Goal: Transaction & Acquisition: Purchase product/service

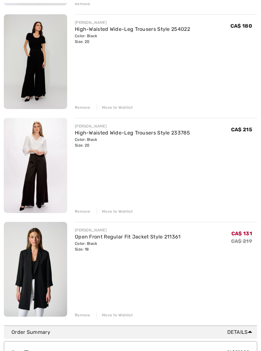
scroll to position [288, 0]
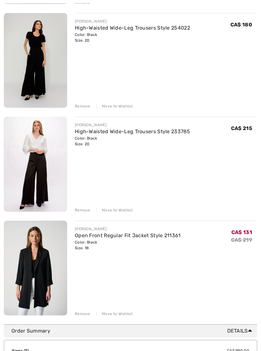
click at [88, 134] on link "High-Waisted Wide-Leg Trousers Style 233785" at bounding box center [132, 132] width 115 height 6
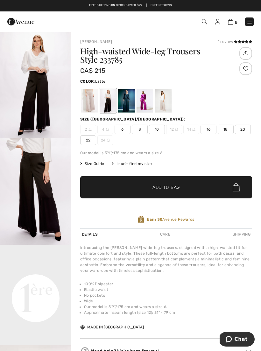
click at [89, 103] on div at bounding box center [89, 101] width 17 height 24
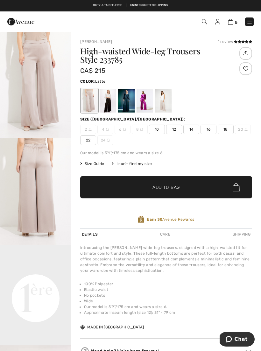
scroll to position [1, 0]
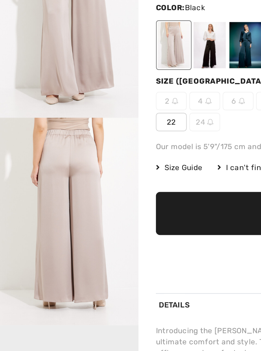
click at [109, 88] on div at bounding box center [108, 100] width 17 height 24
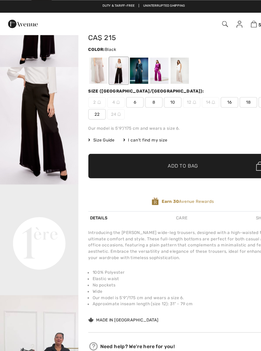
scroll to position [37, 0]
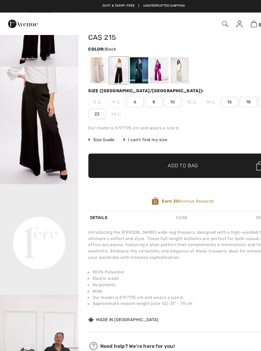
click at [164, 64] on div at bounding box center [163, 64] width 17 height 24
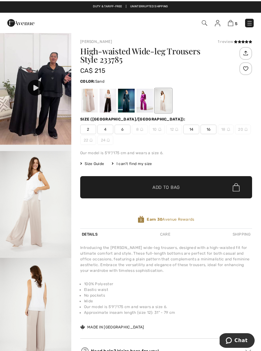
scroll to position [0, 0]
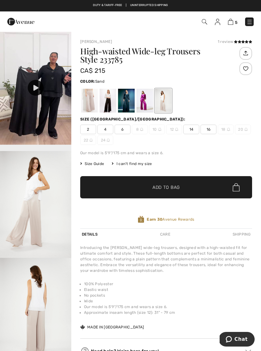
click at [42, 88] on div at bounding box center [36, 88] width 16 height 16
click at [141, 106] on div at bounding box center [144, 101] width 17 height 24
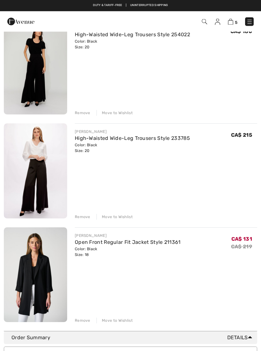
scroll to position [298, 0]
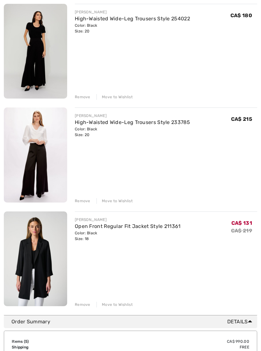
click at [84, 21] on link "High-Waisted Wide-Leg Trousers Style 254022" at bounding box center [132, 19] width 115 height 6
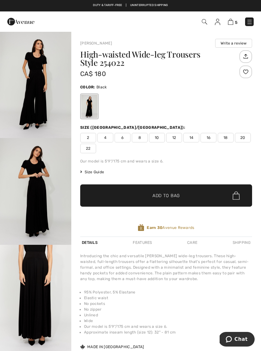
click at [169, 56] on h1 "High-waisted Wide-leg Trousers Style 254022" at bounding box center [158, 58] width 157 height 17
click at [45, 111] on img "1 / 4" at bounding box center [35, 84] width 71 height 107
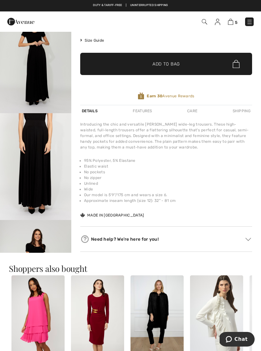
scroll to position [135, 0]
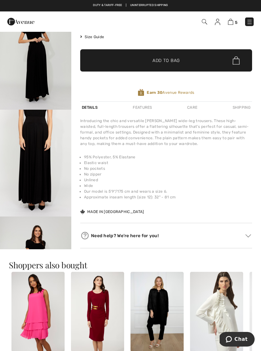
click at [23, 230] on img "4 / 4" at bounding box center [35, 270] width 71 height 107
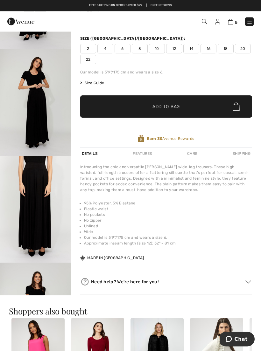
scroll to position [89, 0]
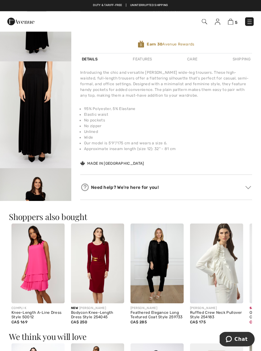
click at [22, 182] on img "4 / 4" at bounding box center [35, 222] width 71 height 107
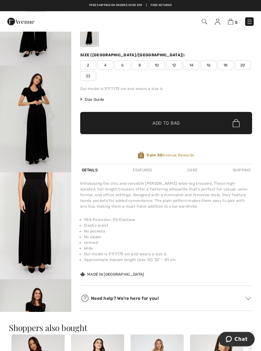
scroll to position [68, 0]
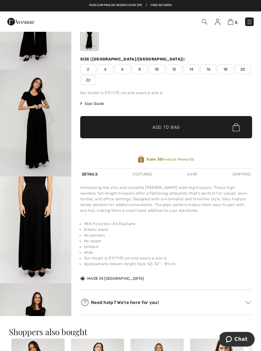
click at [250, 24] on img at bounding box center [249, 22] width 6 height 6
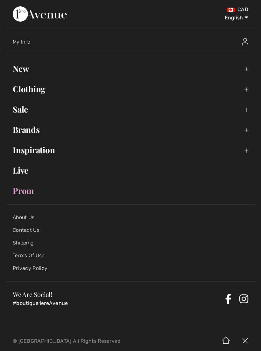
click at [23, 71] on link "New Toggle submenu" at bounding box center [130, 69] width 248 height 14
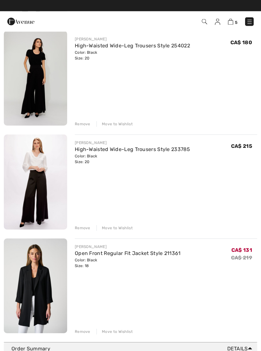
scroll to position [271, 0]
click at [80, 226] on div "Remove" at bounding box center [83, 228] width 16 height 6
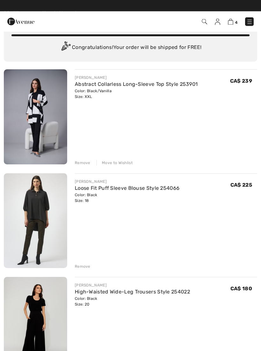
scroll to position [0, 0]
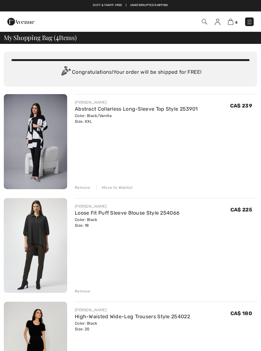
click at [180, 7] on div "Duty & tariff-free | Uninterrupted shipping Free shipping on orders over $99 | …" at bounding box center [130, 5] width 261 height 11
click at [36, 10] on div "Free shipping on orders over $99 | Free Returns" at bounding box center [130, 8] width 261 height 11
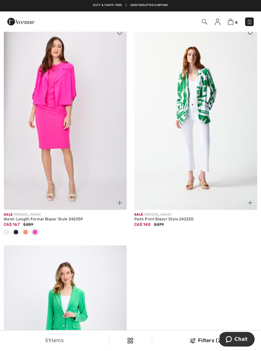
scroll to position [1367, 0]
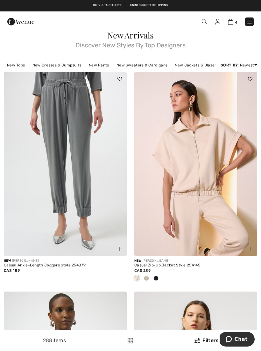
click at [244, 26] on span "4" at bounding box center [184, 21] width 140 height 9
click at [229, 28] on div "4 Checkout" at bounding box center [130, 21] width 261 height 20
click at [228, 27] on div "4 Checkout" at bounding box center [183, 21] width 149 height 13
click at [232, 24] on img at bounding box center [230, 22] width 5 height 6
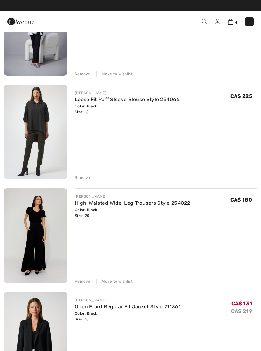
scroll to position [113, 0]
click at [237, 158] on div "JOSEPH RIBKOFF Loose Fit Puff Sleeve Blouse Style 254066 Color: Black Size: 18 …" at bounding box center [166, 133] width 182 height 96
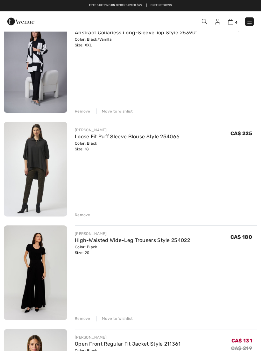
scroll to position [76, 0]
click at [81, 218] on div "JOSEPH RIBKOFF Abstract Collarless Long-Sleeve Top Style 253901 Color: Black/Va…" at bounding box center [130, 222] width 253 height 408
click at [84, 218] on div "JOSEPH RIBKOFF Abstract Collarless Long-Sleeve Top Style 253901 Color: Black/Va…" at bounding box center [130, 222] width 253 height 408
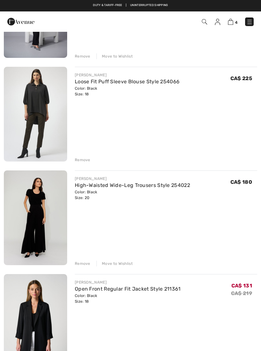
scroll to position [131, 0]
click at [83, 160] on div "Remove" at bounding box center [83, 160] width 16 height 6
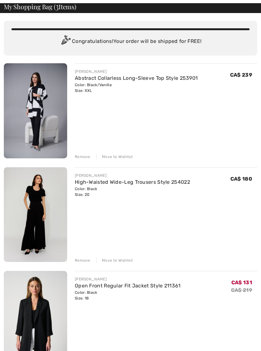
scroll to position [39, 0]
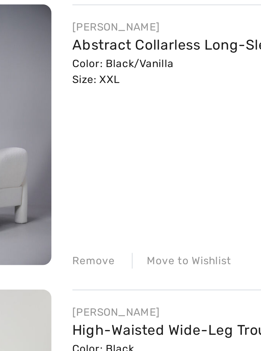
click at [75, 66] on link "Abstract Collarless Long-Sleeve Top Style 253901" at bounding box center [136, 69] width 123 height 6
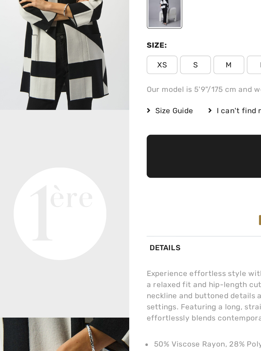
scroll to position [87, 0]
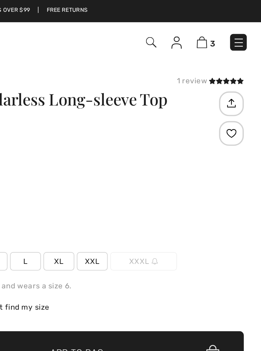
click at [228, 24] on img at bounding box center [230, 22] width 5 height 6
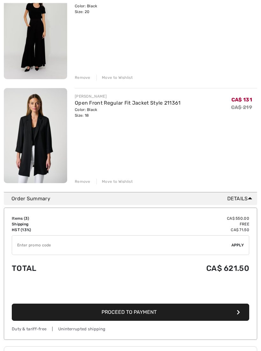
scroll to position [223, 0]
